Goal: Check status: Check status

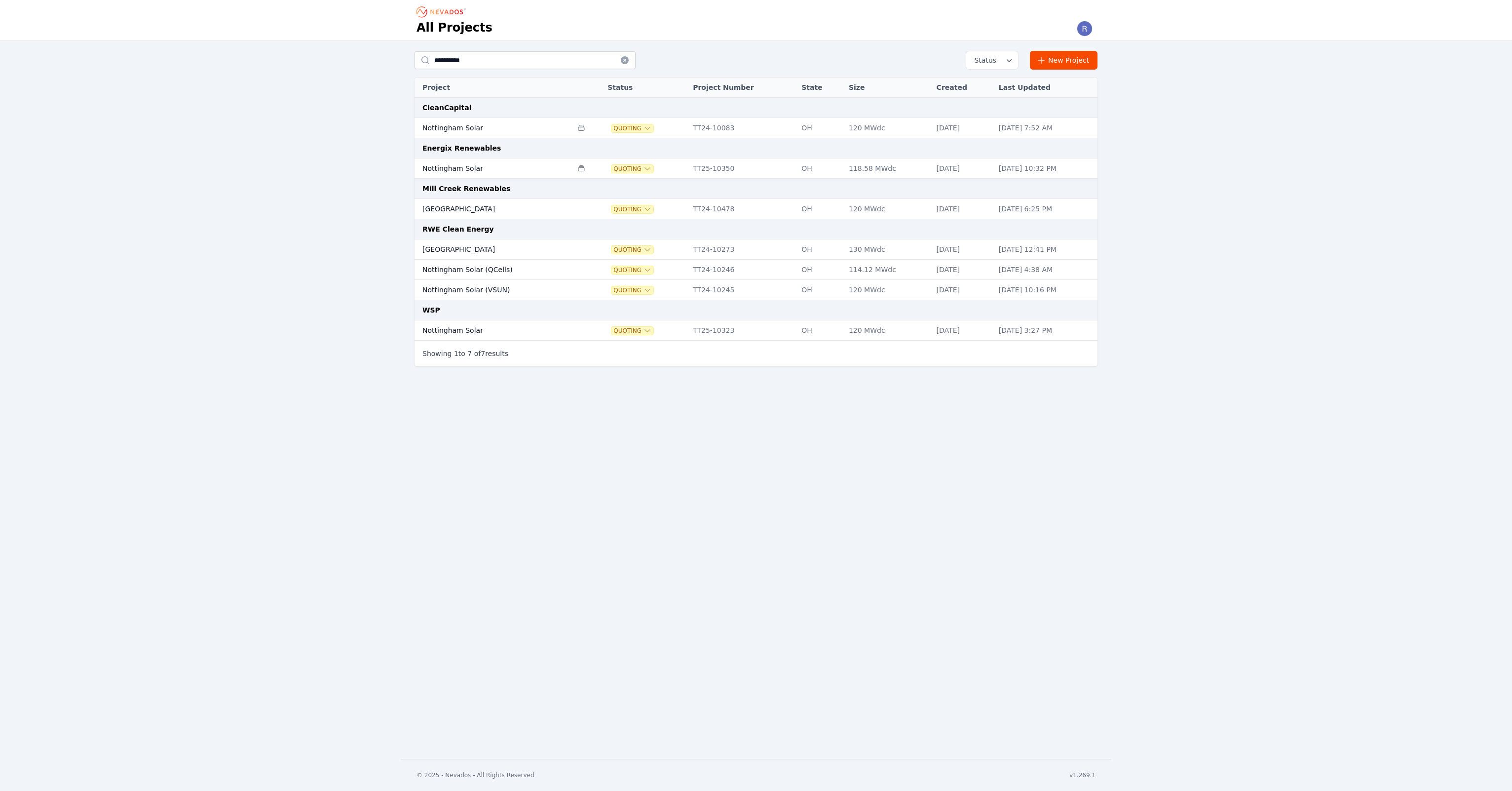
drag, startPoint x: 20, startPoint y: 56, endPoint x: 26, endPoint y: 57, distance: 6.1
click at [20, 56] on div "**********" at bounding box center [756, 211] width 1512 height 341
click at [453, 164] on td "Nottingham Solar" at bounding box center [493, 169] width 158 height 20
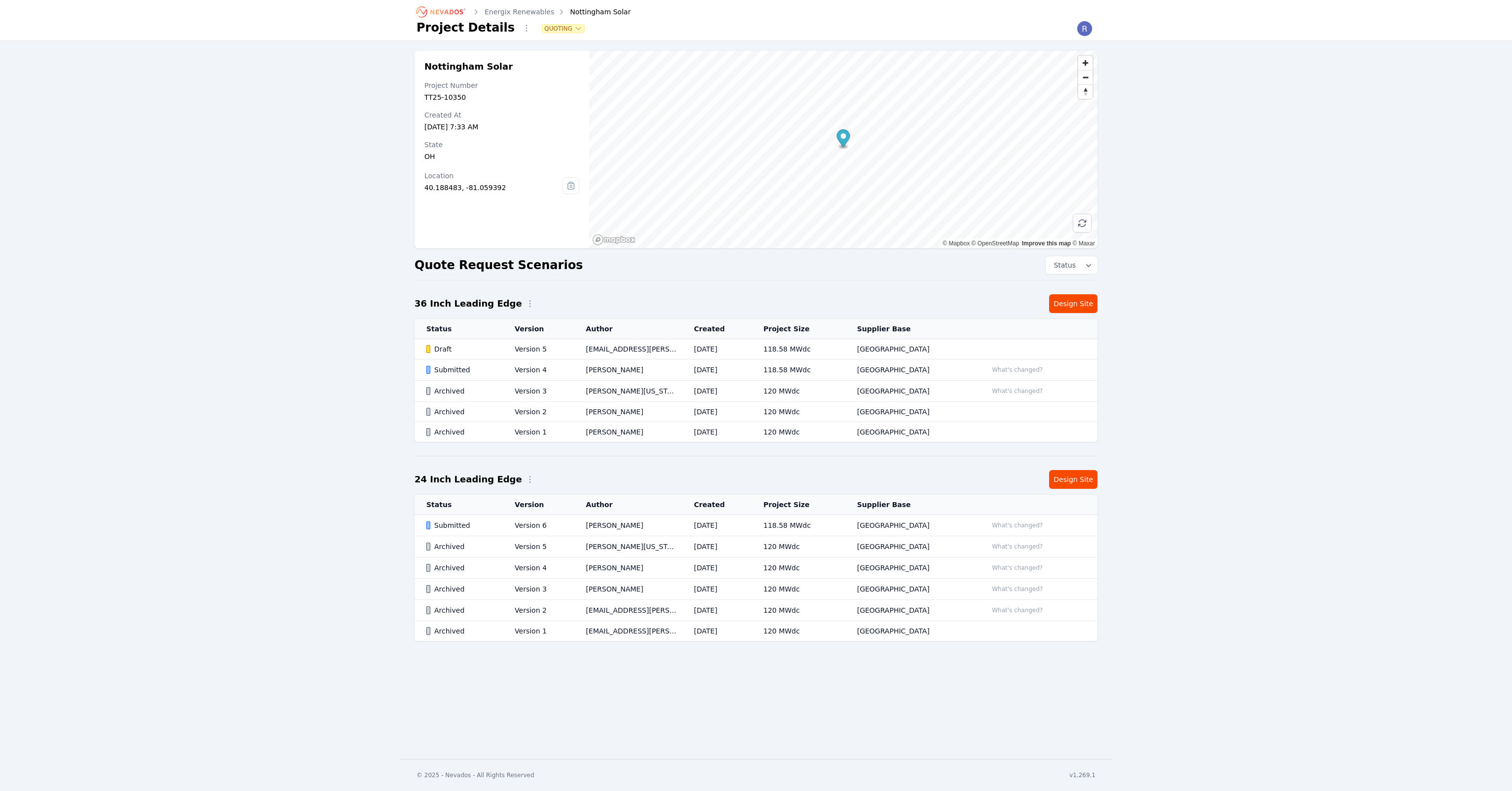
click at [569, 186] on icon at bounding box center [571, 186] width 16 height 16
click at [500, 373] on td "Submitted" at bounding box center [458, 370] width 88 height 21
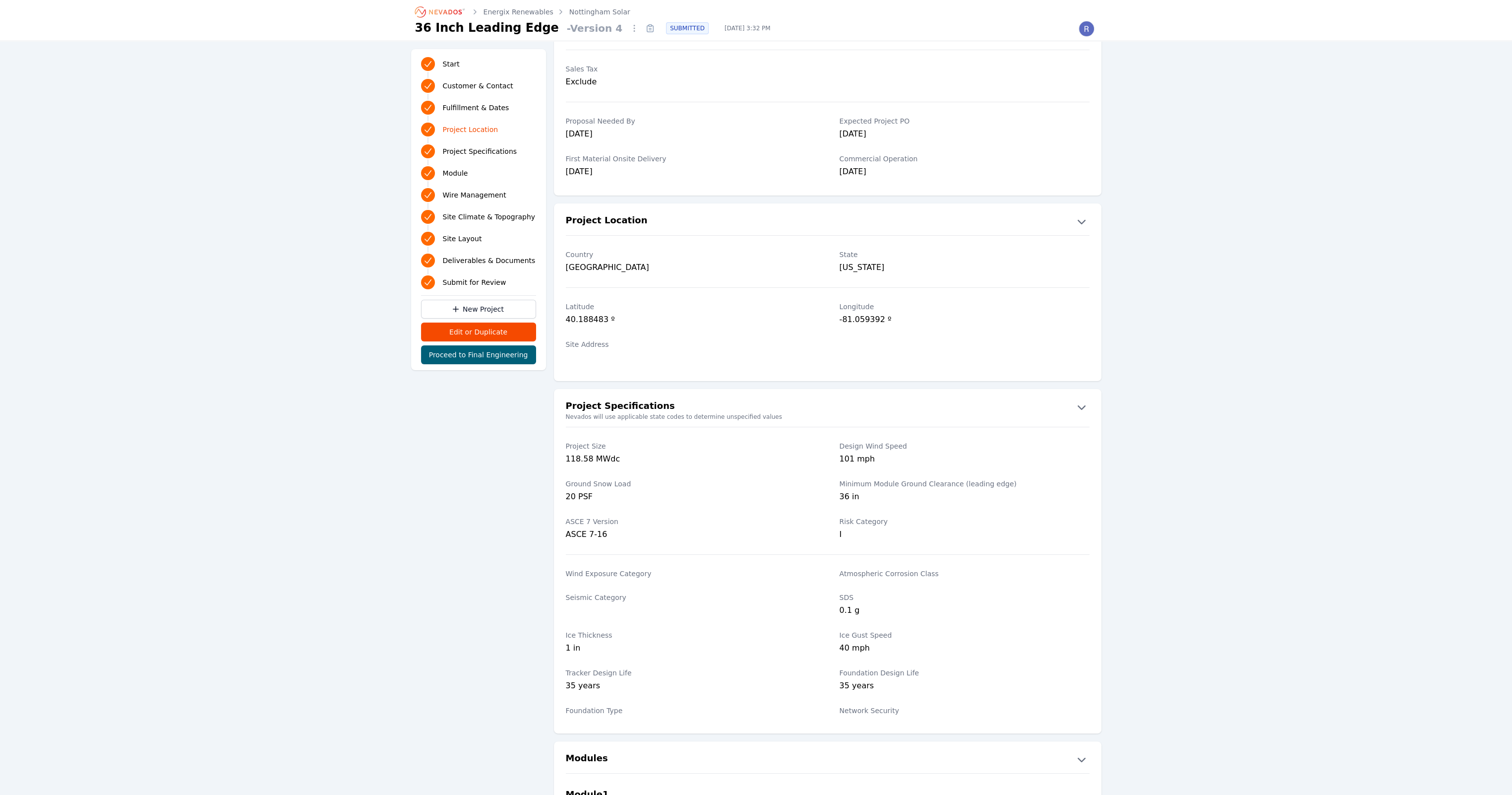
scroll to position [387, 0]
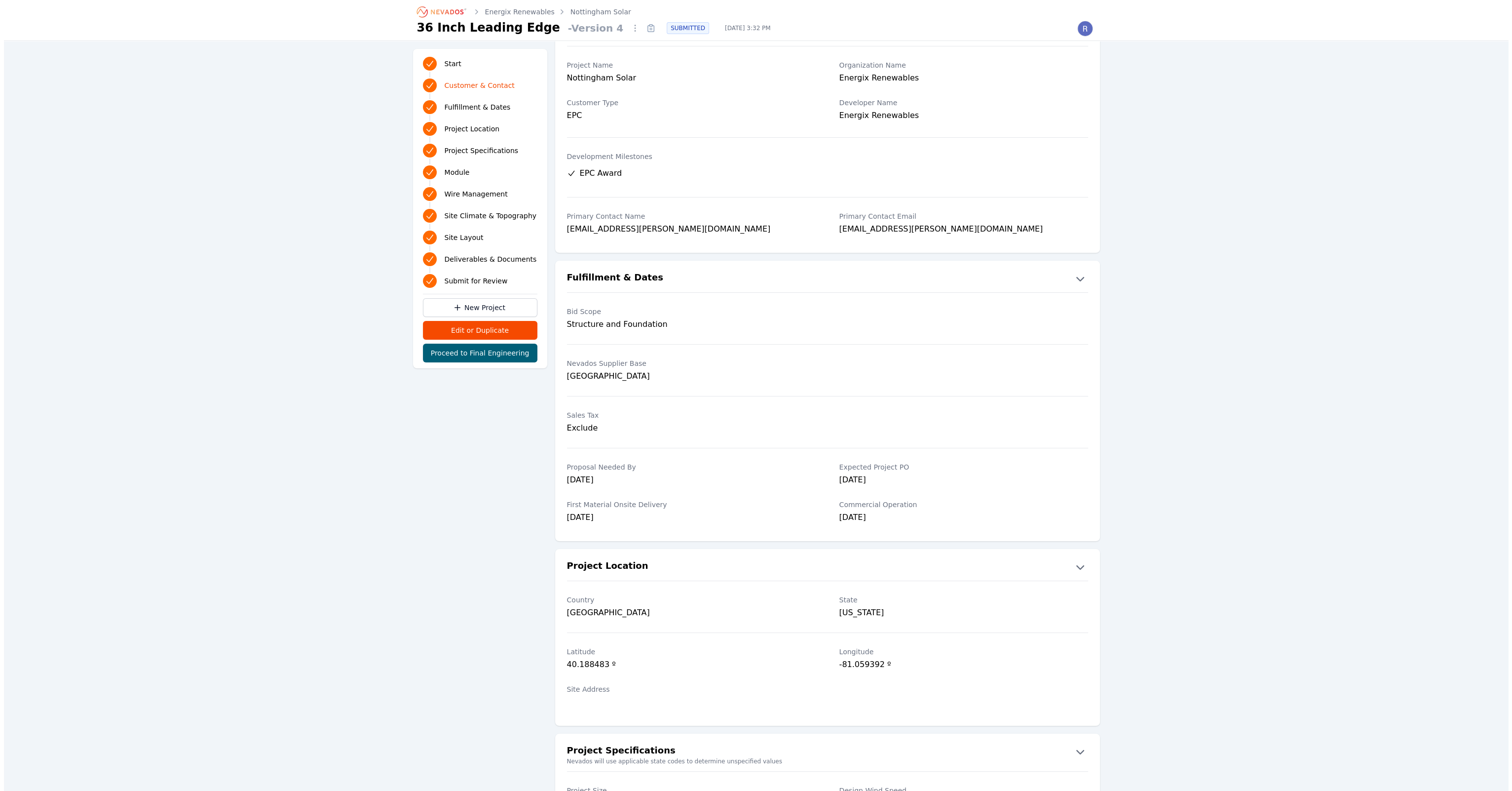
scroll to position [0, 0]
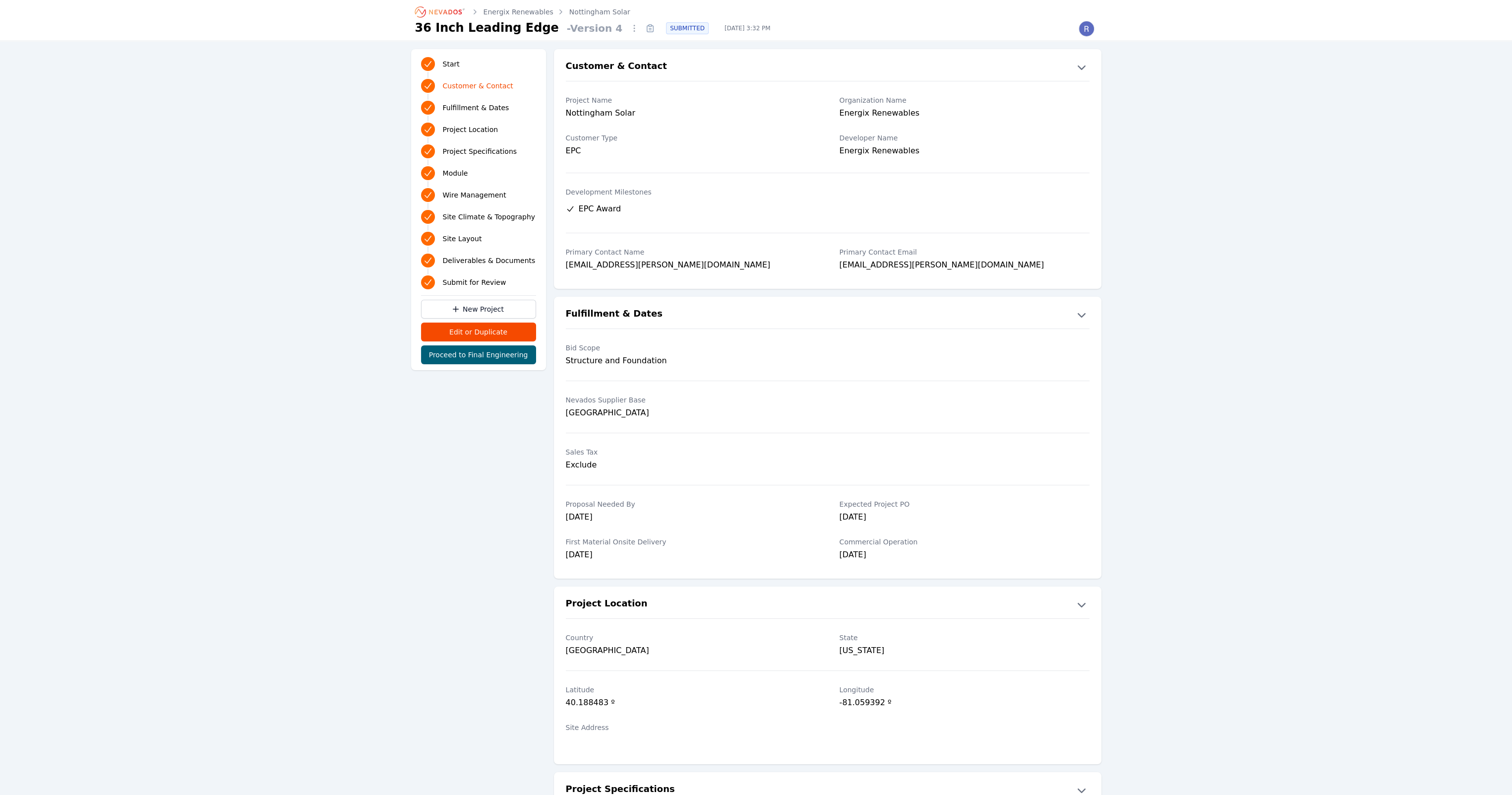
click at [570, 12] on link "Nottingham Solar" at bounding box center [599, 12] width 61 height 10
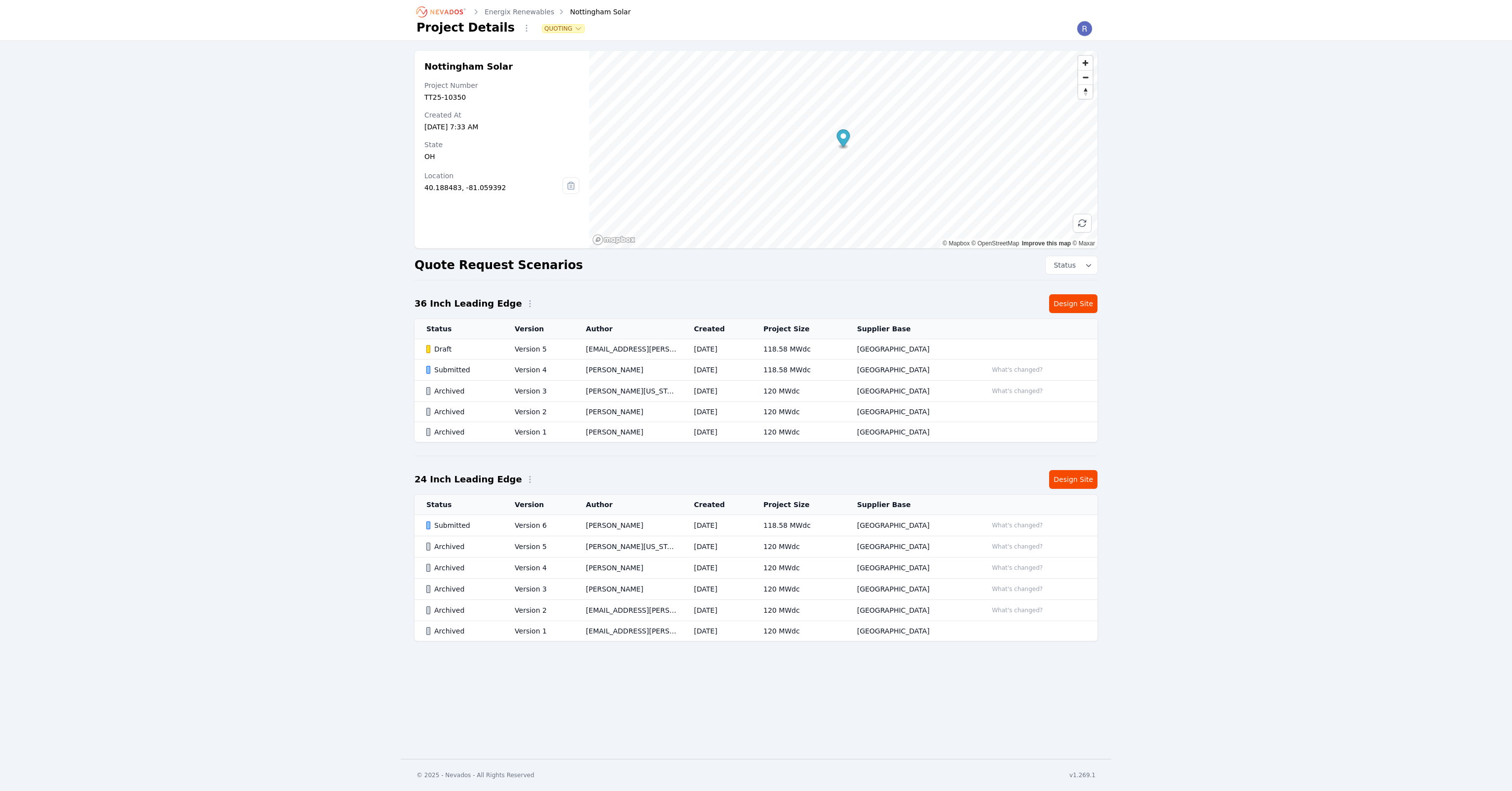
click at [580, 184] on div "Nottingham Solar Project Number TT25-10350 Created At [DATE] 7:33 AM State [US_…" at bounding box center [502, 150] width 175 height 197
click at [576, 184] on icon at bounding box center [571, 186] width 16 height 16
